Goal: Transaction & Acquisition: Purchase product/service

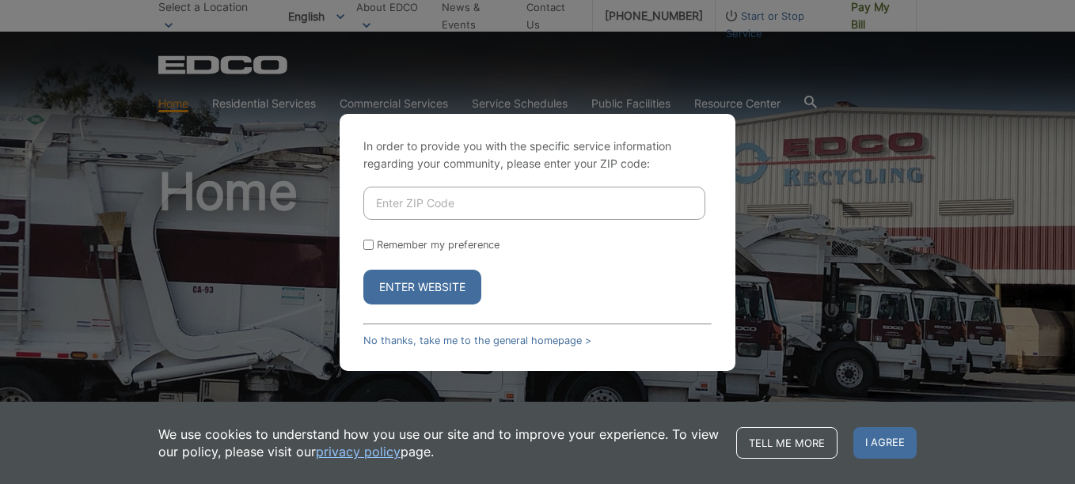
click at [371, 203] on input "Enter ZIP Code" at bounding box center [534, 203] width 342 height 33
type input "92103"
click at [368, 245] on input "Remember my preference" at bounding box center [368, 245] width 10 height 10
checkbox input "true"
click at [371, 290] on button "Enter Website" at bounding box center [422, 287] width 118 height 35
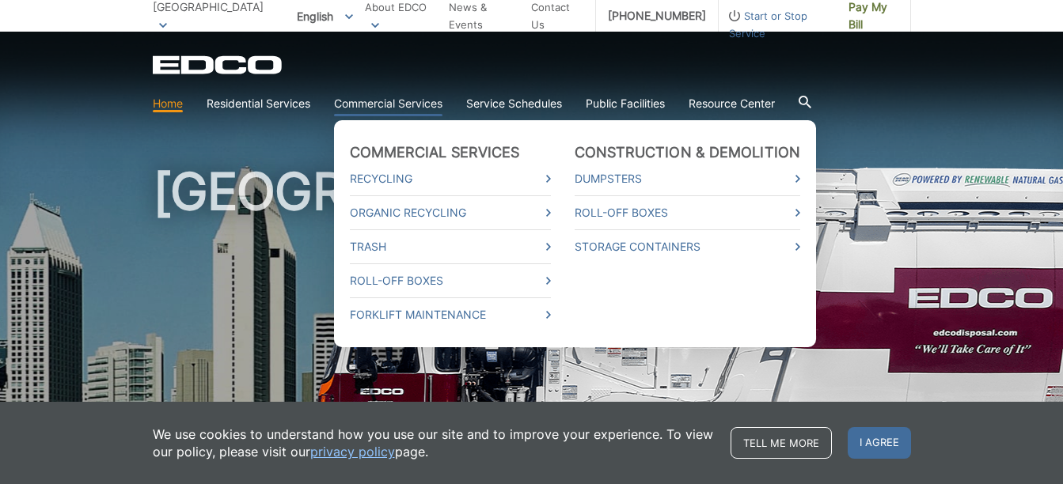
click at [413, 104] on link "Commercial Services" at bounding box center [388, 103] width 108 height 17
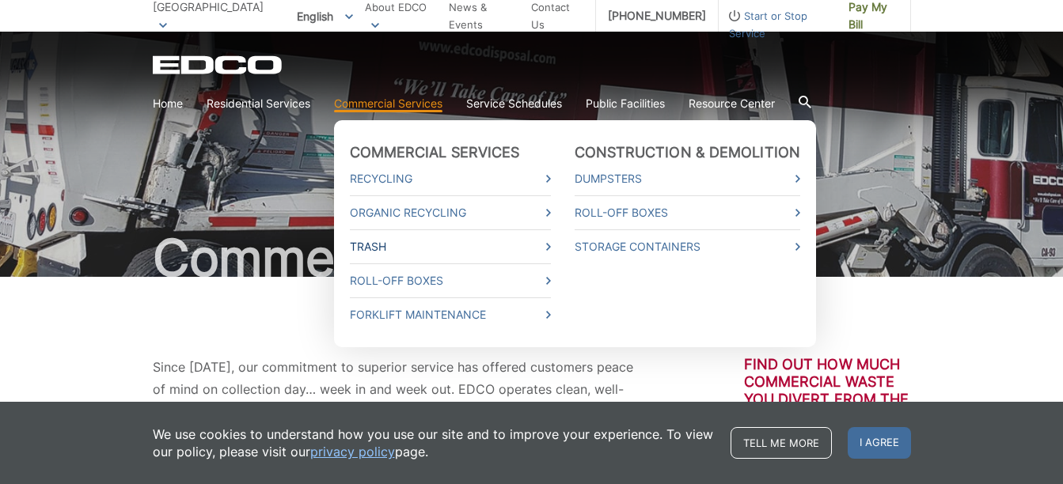
click at [398, 252] on link "Trash" at bounding box center [450, 246] width 201 height 17
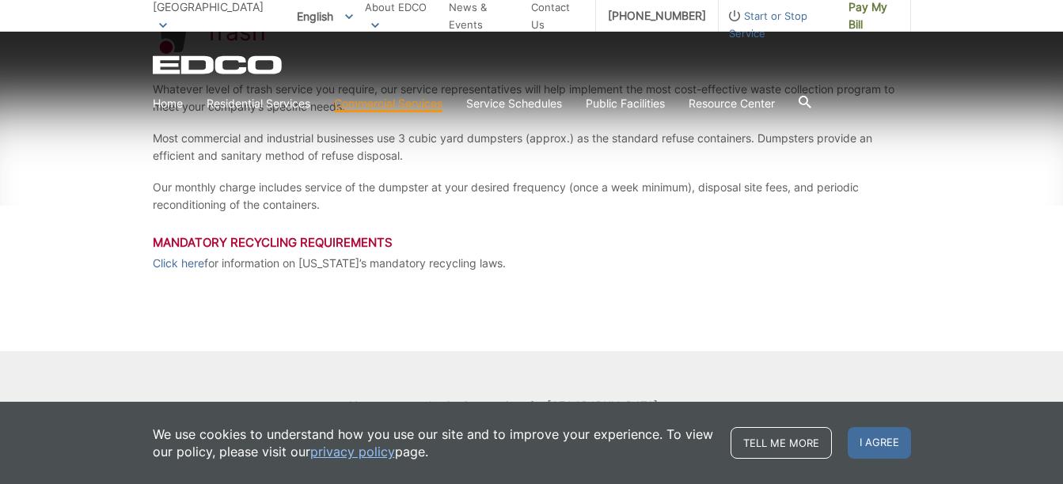
scroll to position [423, 0]
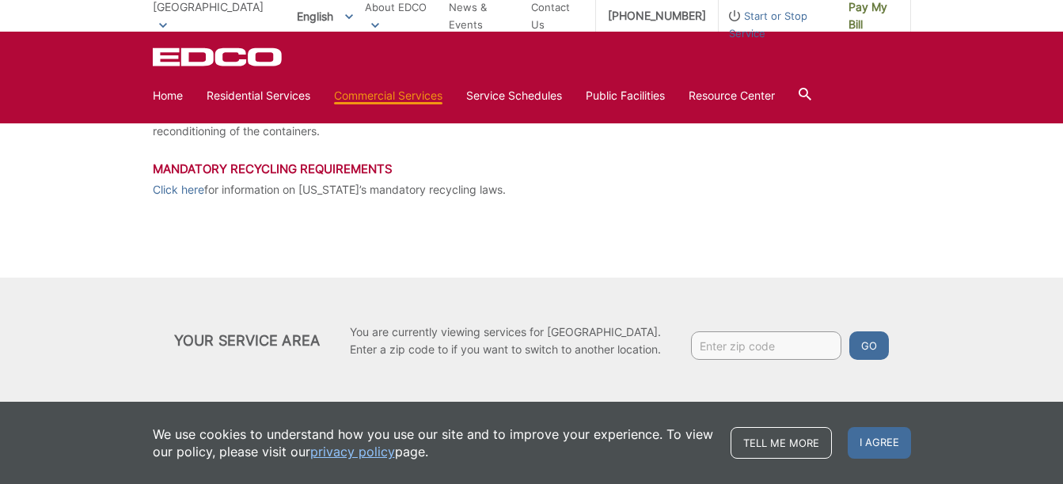
click at [74, 214] on div "Trash Whatever level of trash service you require, our service representatives …" at bounding box center [531, 129] width 1063 height 550
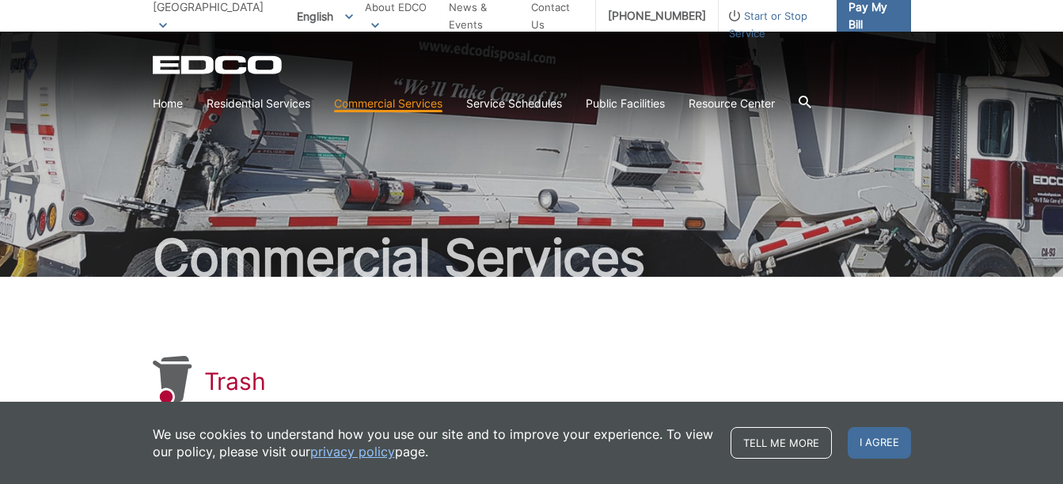
click at [858, 16] on span "Pay My Bill" at bounding box center [873, 15] width 50 height 35
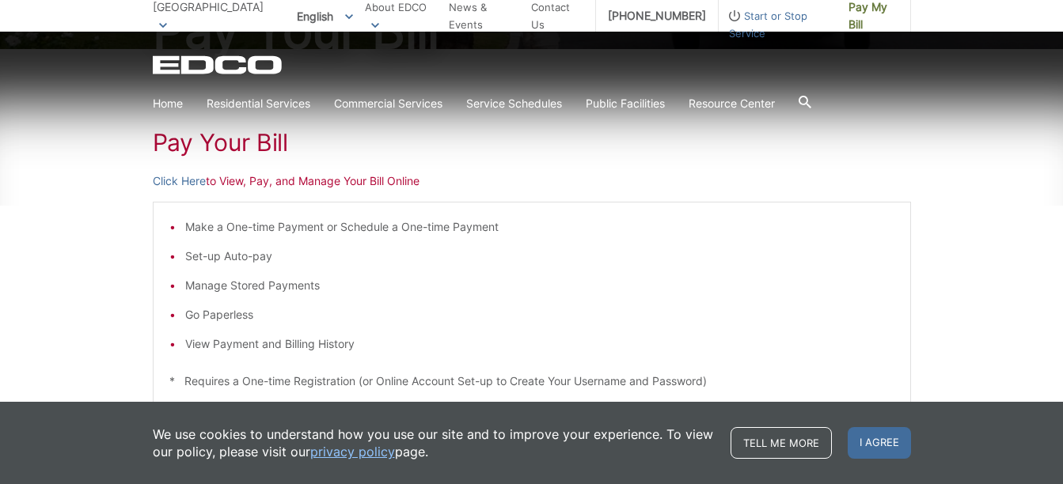
scroll to position [237, 0]
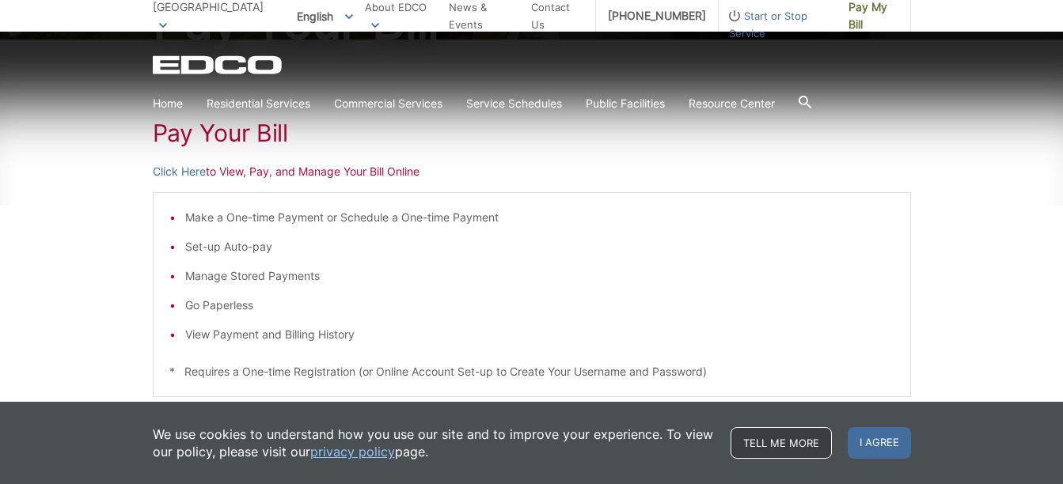
click at [813, 445] on link "Tell me more" at bounding box center [781, 443] width 101 height 32
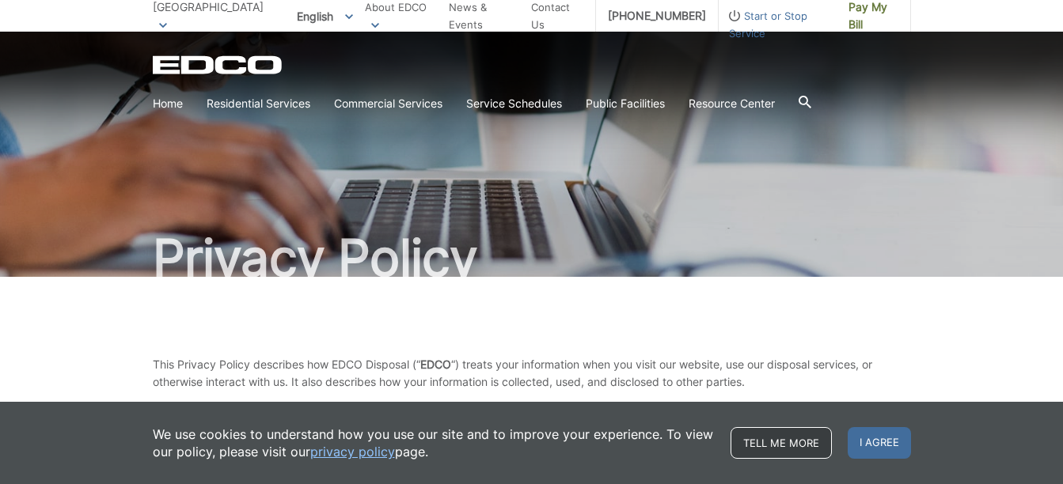
scroll to position [79, 0]
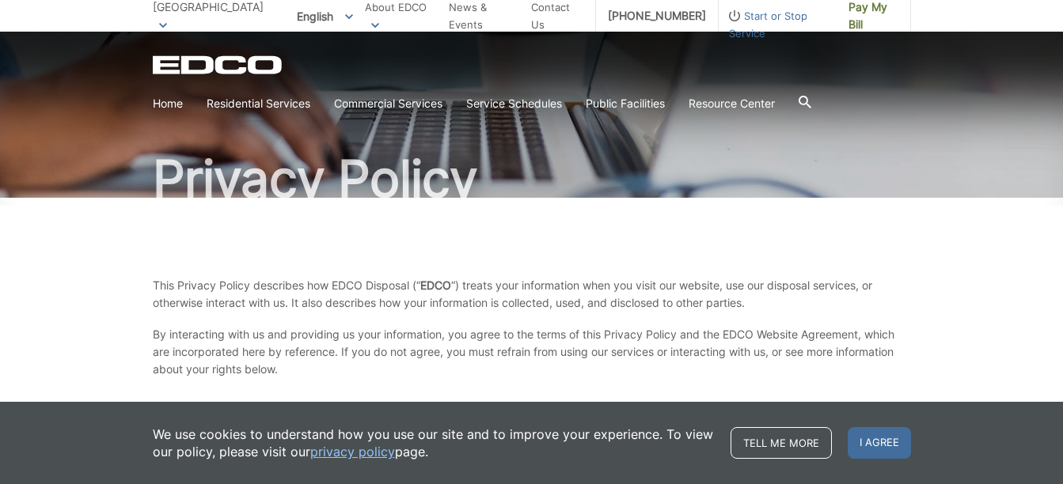
click at [348, 452] on link "privacy policy" at bounding box center [352, 451] width 85 height 17
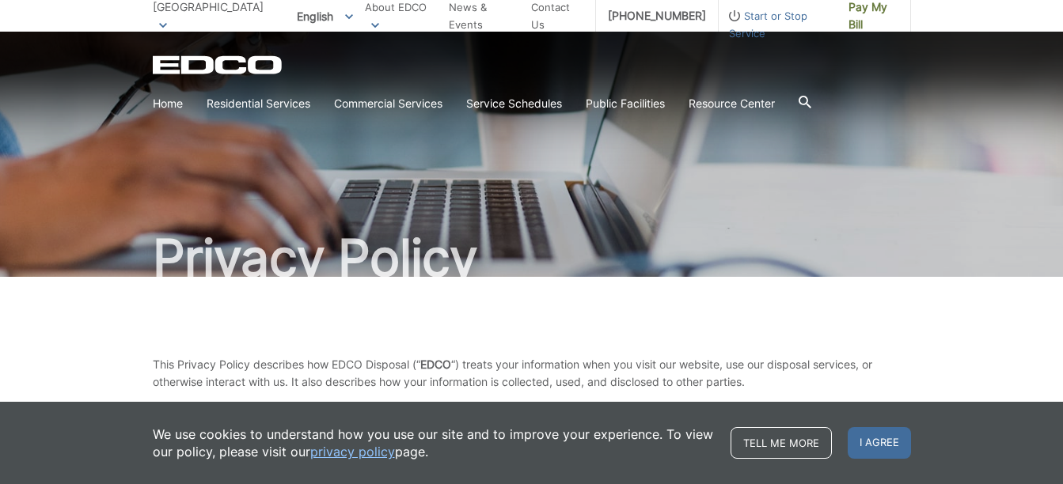
scroll to position [423, 0]
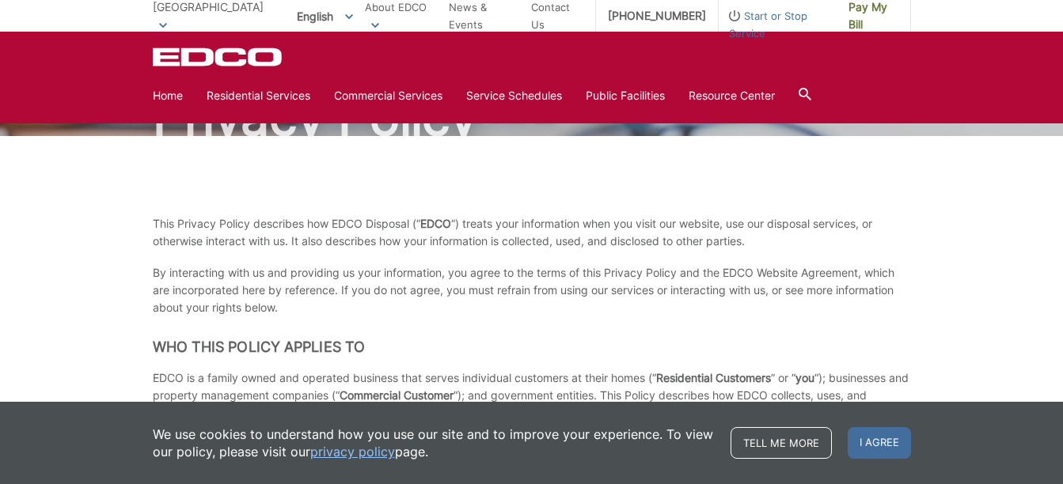
scroll to position [0, 0]
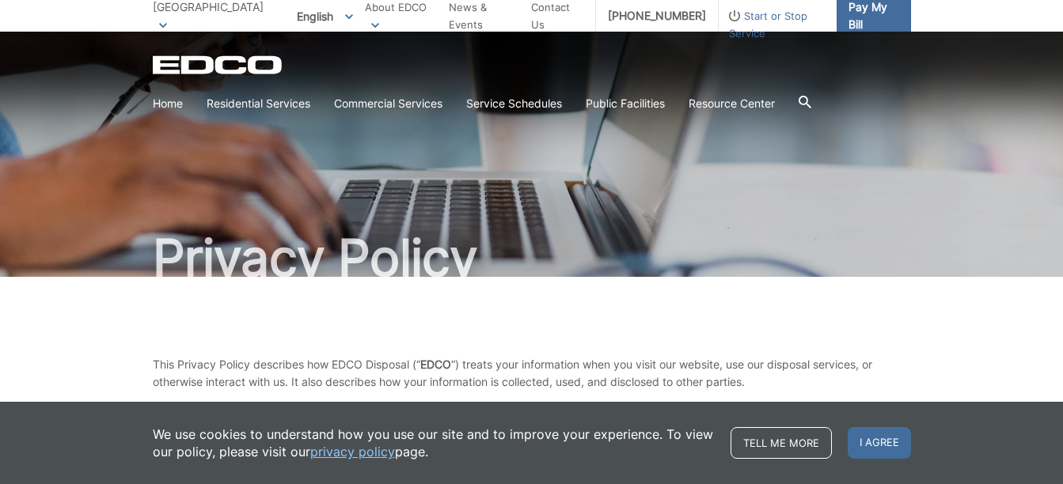
click at [888, 11] on span "Pay My Bill" at bounding box center [873, 15] width 50 height 35
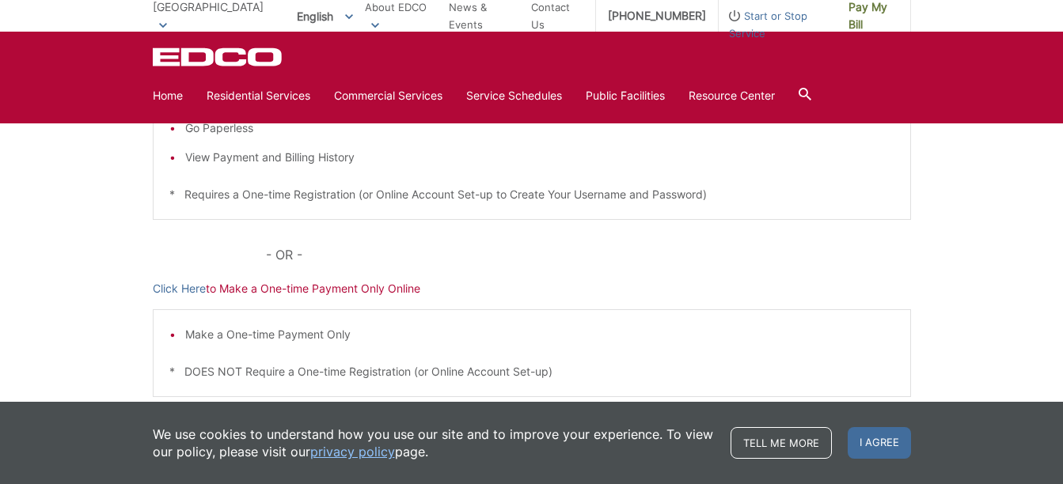
scroll to position [274, 0]
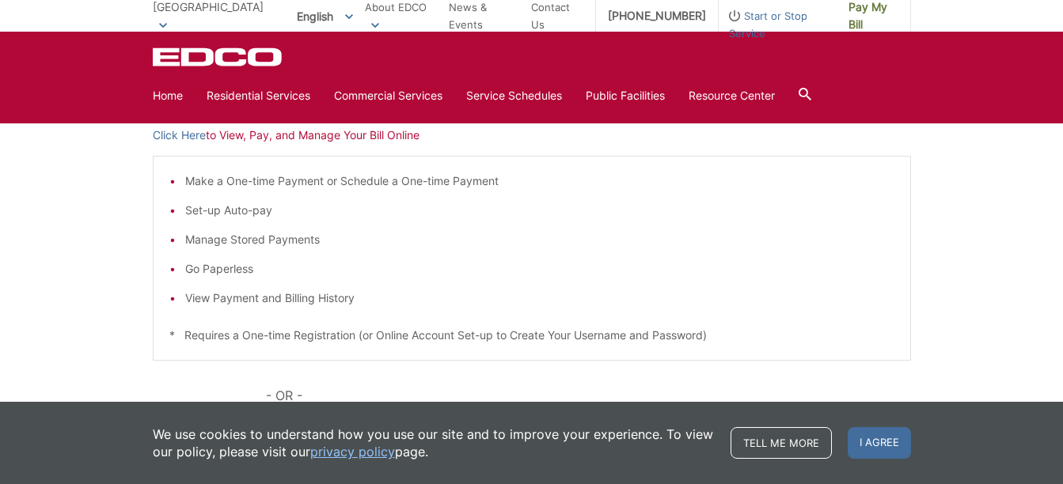
click at [226, 301] on li "View Payment and Billing History" at bounding box center [539, 298] width 709 height 17
click at [226, 302] on li "View Payment and Billing History" at bounding box center [539, 298] width 709 height 17
drag, startPoint x: 226, startPoint y: 302, endPoint x: 173, endPoint y: 307, distance: 52.5
click at [173, 307] on div "Make a One-time Payment or Schedule a One-time Payment Set-up Auto-pay Manage S…" at bounding box center [532, 258] width 758 height 205
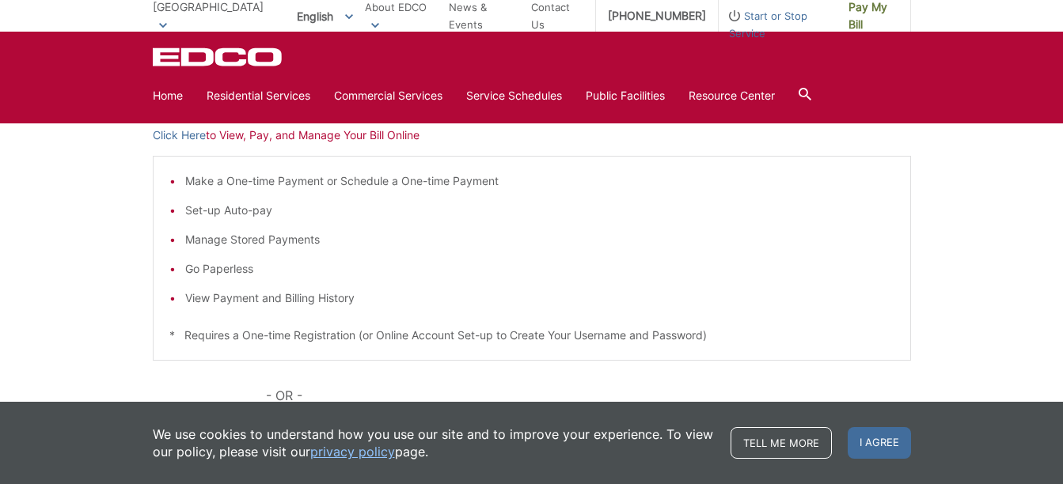
click at [21, 252] on div "Pay Your Bill Click Here to View, Pay, and Manage Your Bill Online Make a One-t…" at bounding box center [531, 322] width 1063 height 638
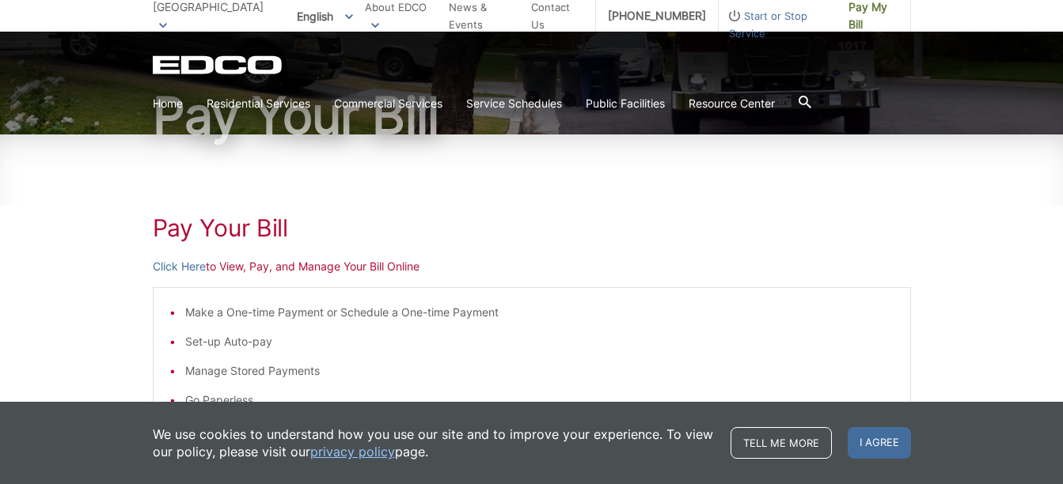
scroll to position [158, 0]
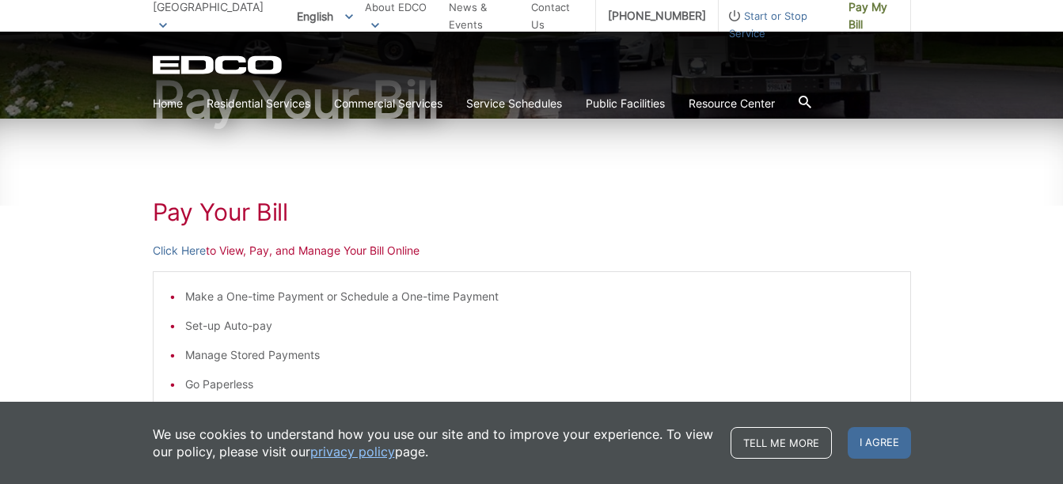
click at [231, 245] on p "Click Here to View, Pay, and Manage Your Bill Online" at bounding box center [532, 250] width 758 height 17
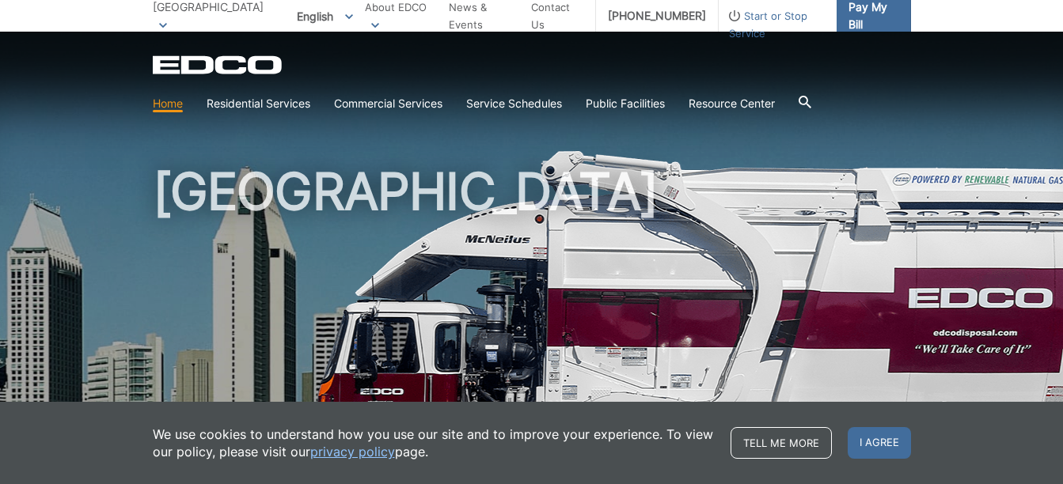
click at [849, 16] on span "Pay My Bill" at bounding box center [873, 15] width 50 height 35
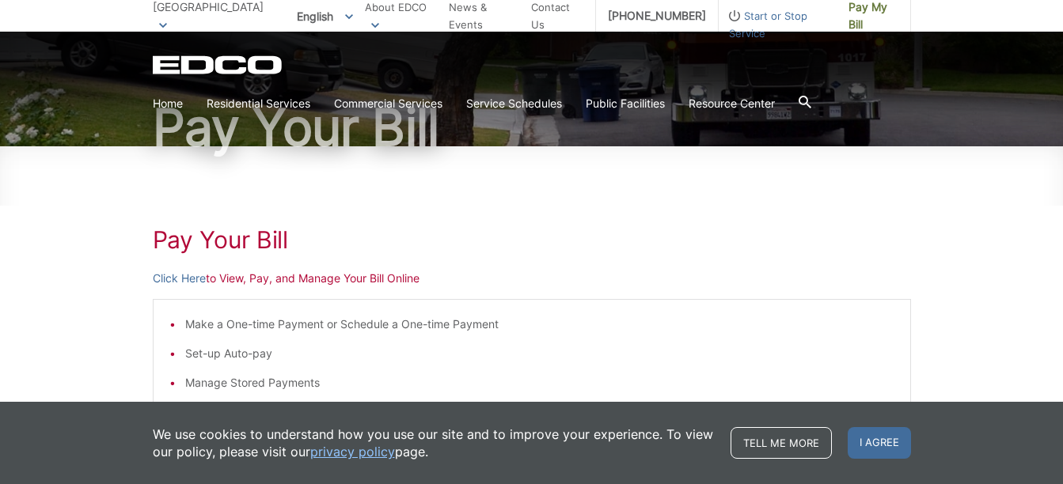
scroll to position [158, 0]
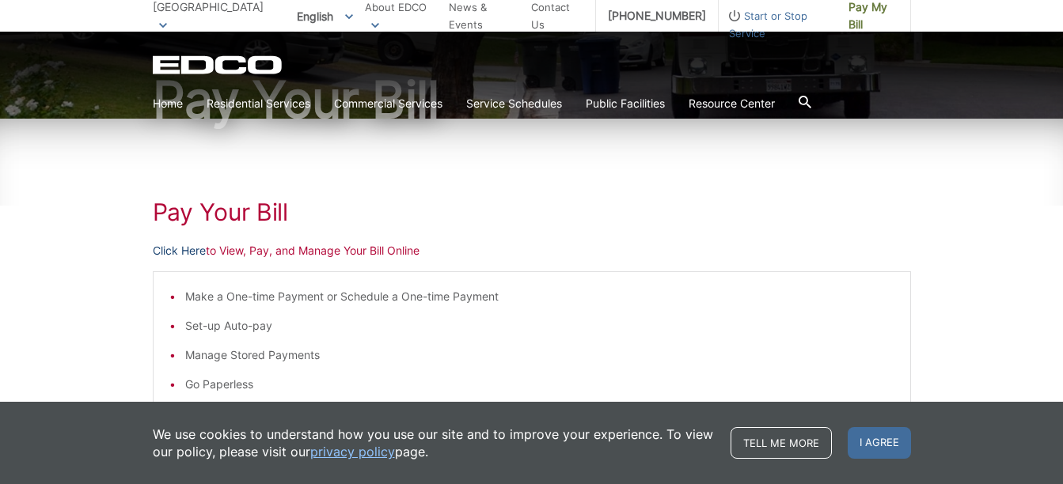
click at [174, 250] on link "Click Here" at bounding box center [179, 250] width 53 height 17
